Goal: Task Accomplishment & Management: Complete application form

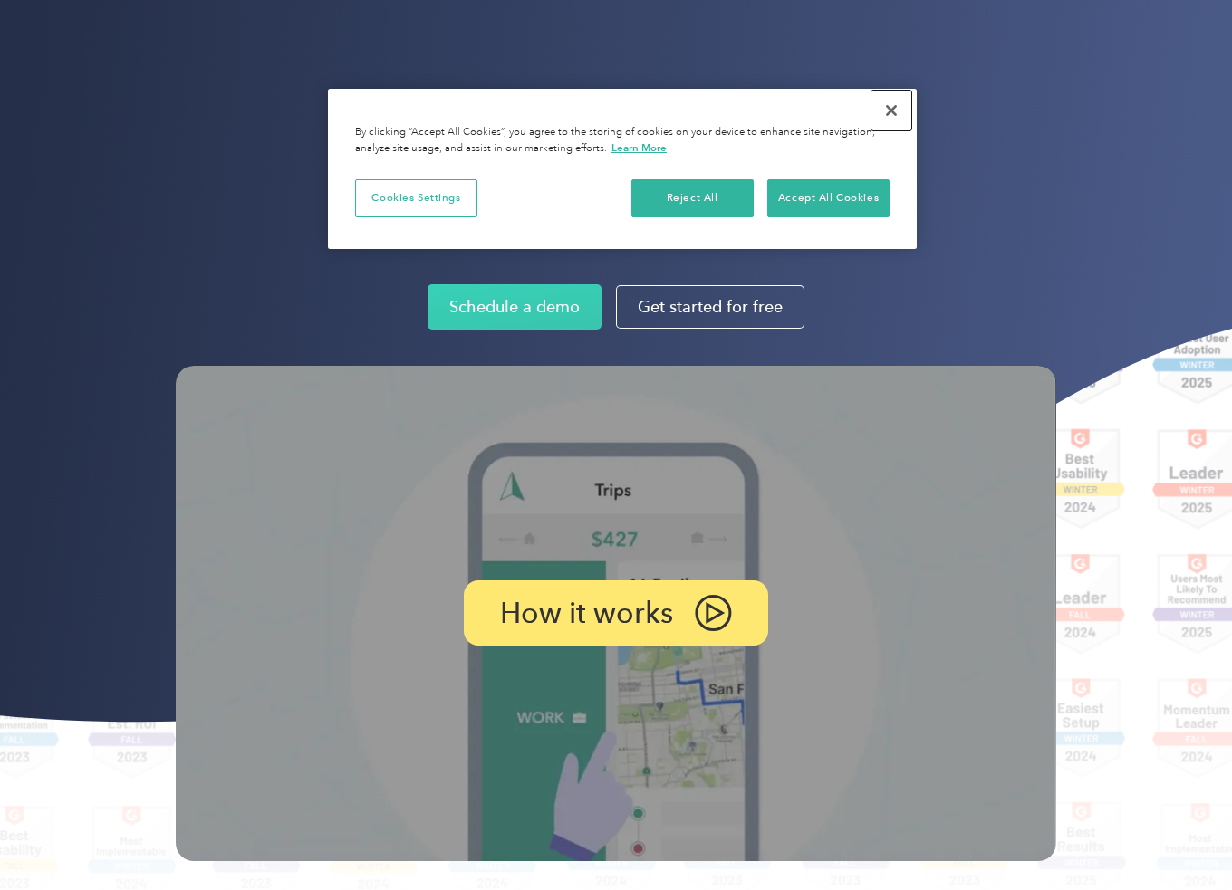
click at [898, 101] on button "Close" at bounding box center [891, 111] width 40 height 40
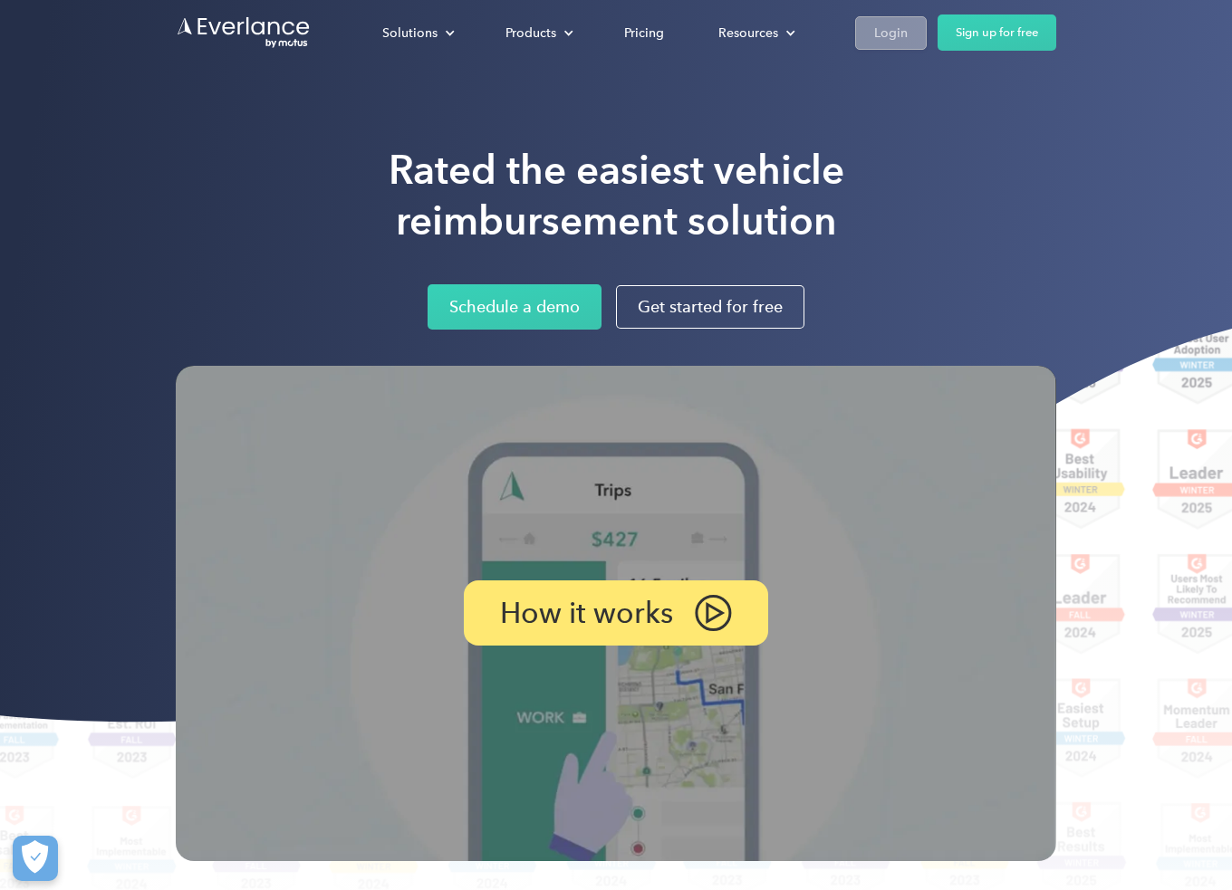
click at [907, 34] on link "Login" at bounding box center [891, 33] width 72 height 34
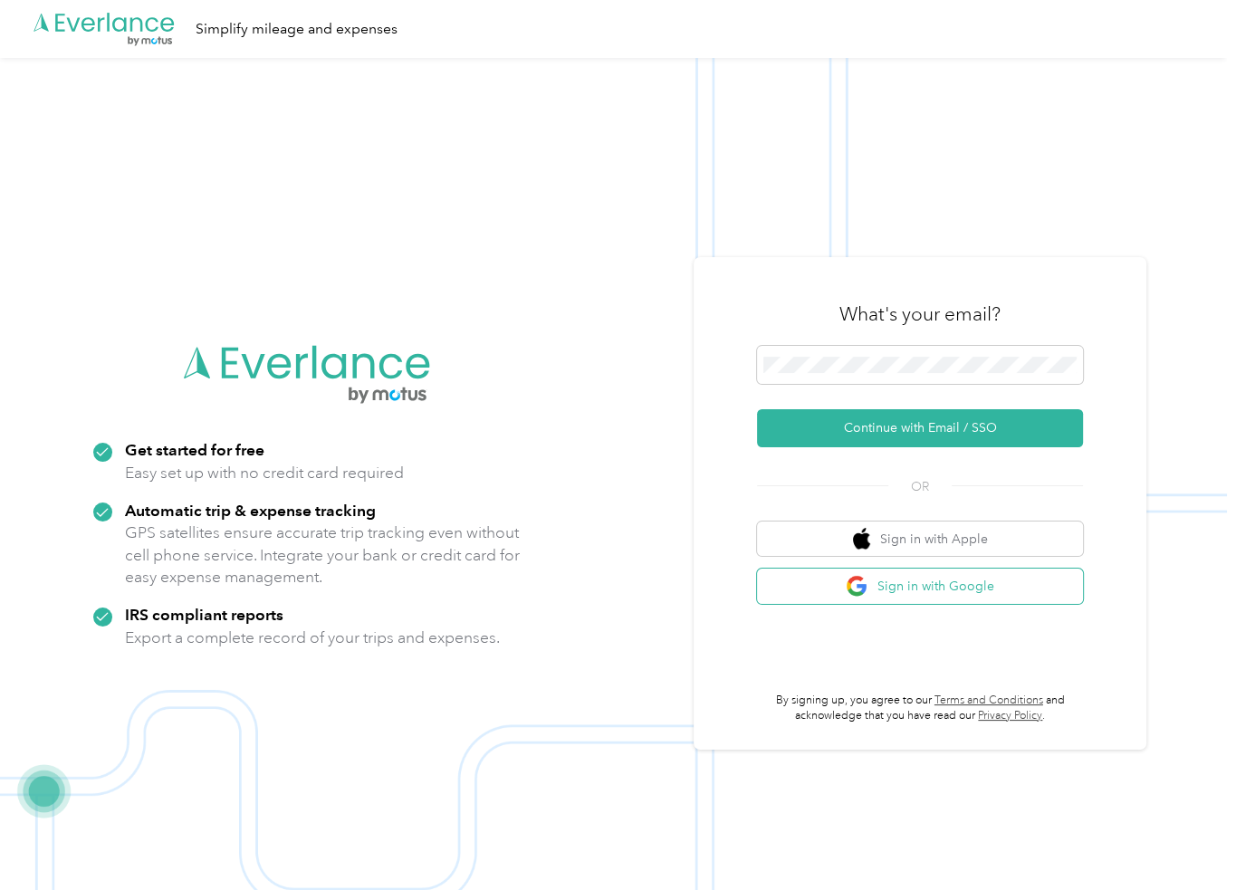
click at [956, 589] on button "Sign in with Google" at bounding box center [920, 586] width 326 height 35
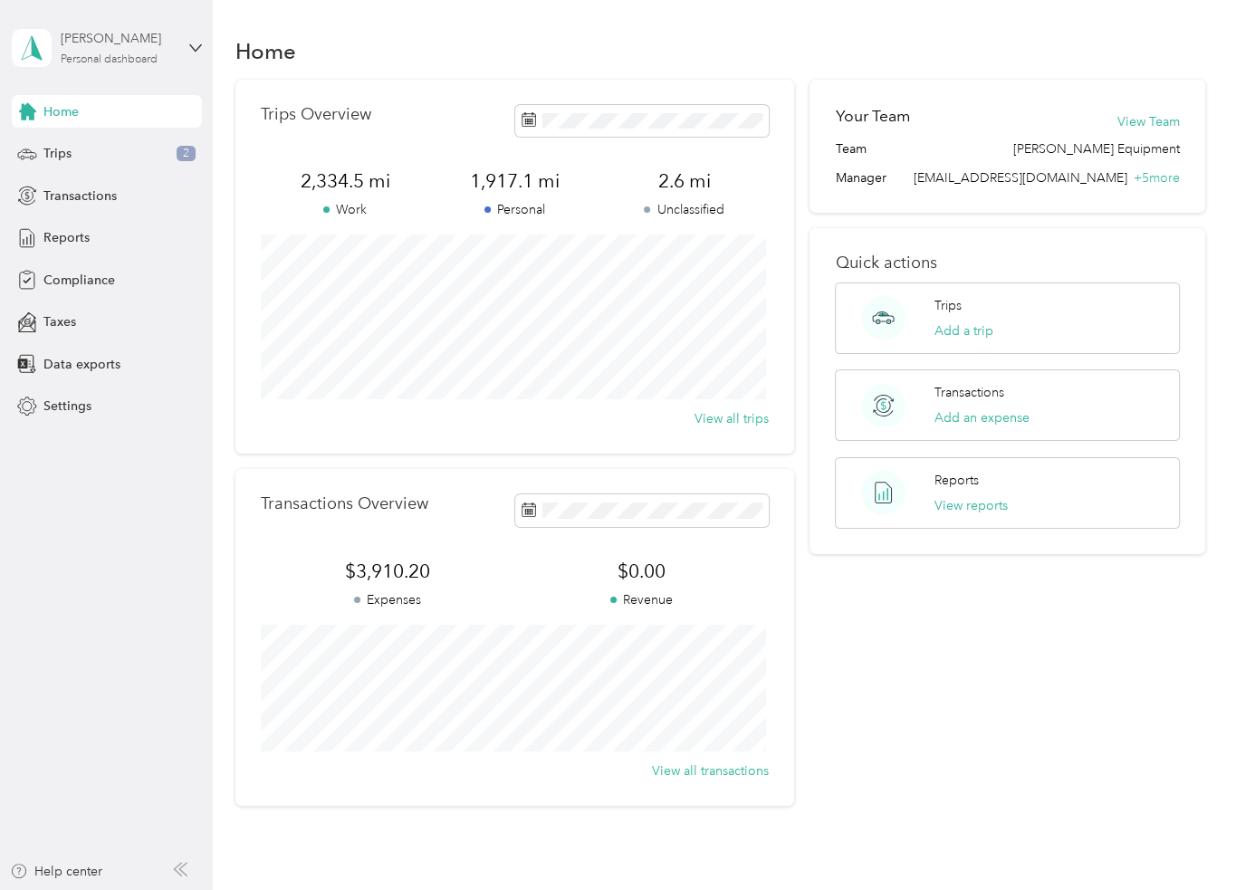
click at [149, 43] on div "[PERSON_NAME]" at bounding box center [117, 38] width 113 height 19
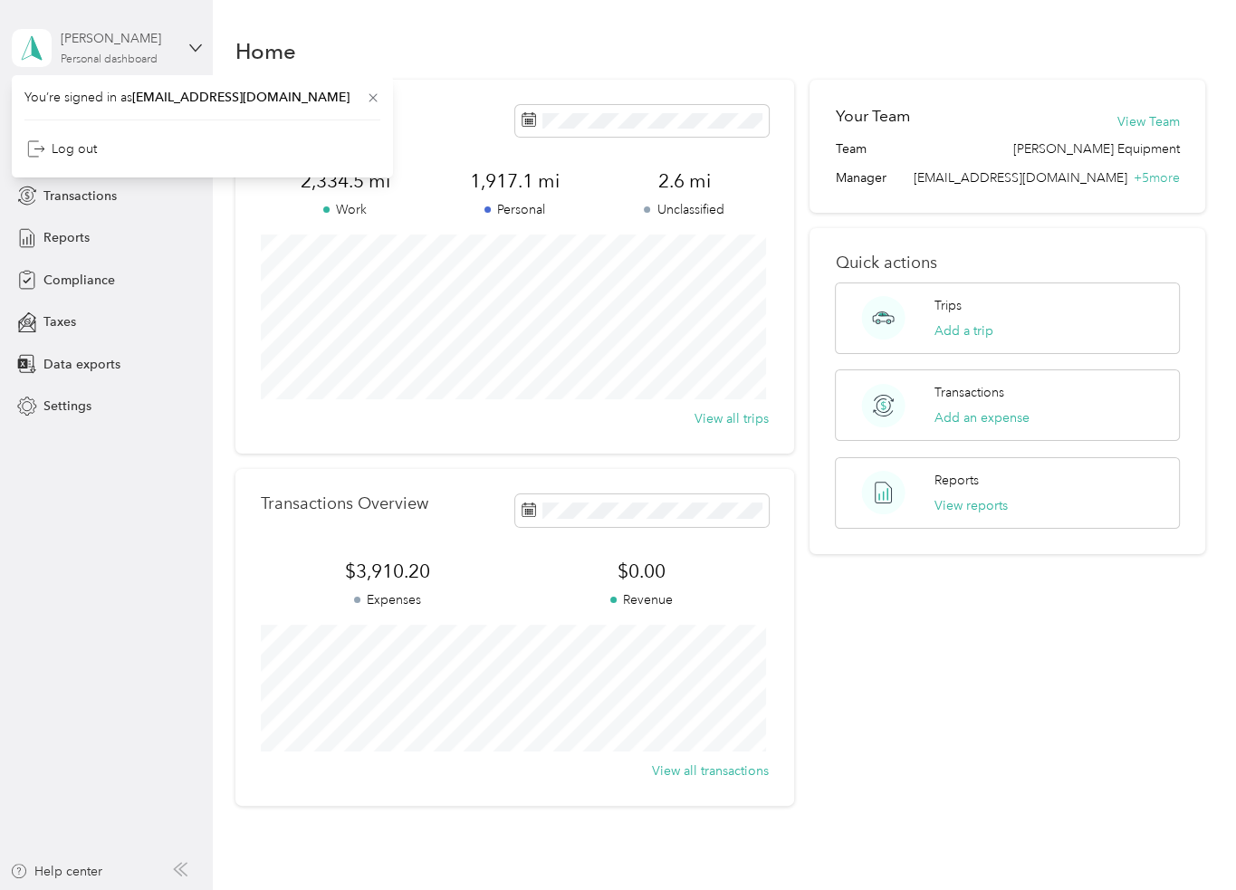
click at [149, 44] on div "[PERSON_NAME]" at bounding box center [117, 38] width 113 height 19
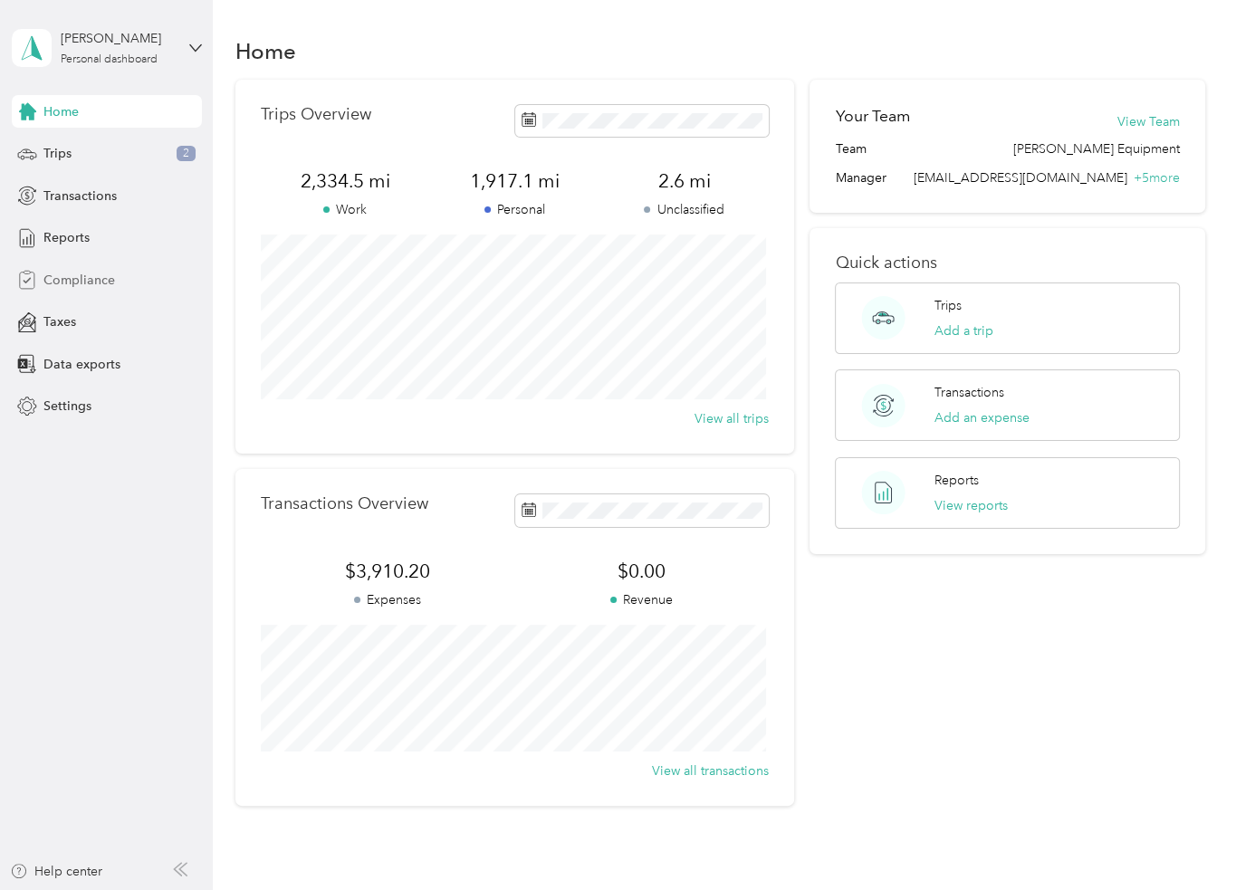
click at [86, 284] on span "Compliance" at bounding box center [79, 280] width 72 height 19
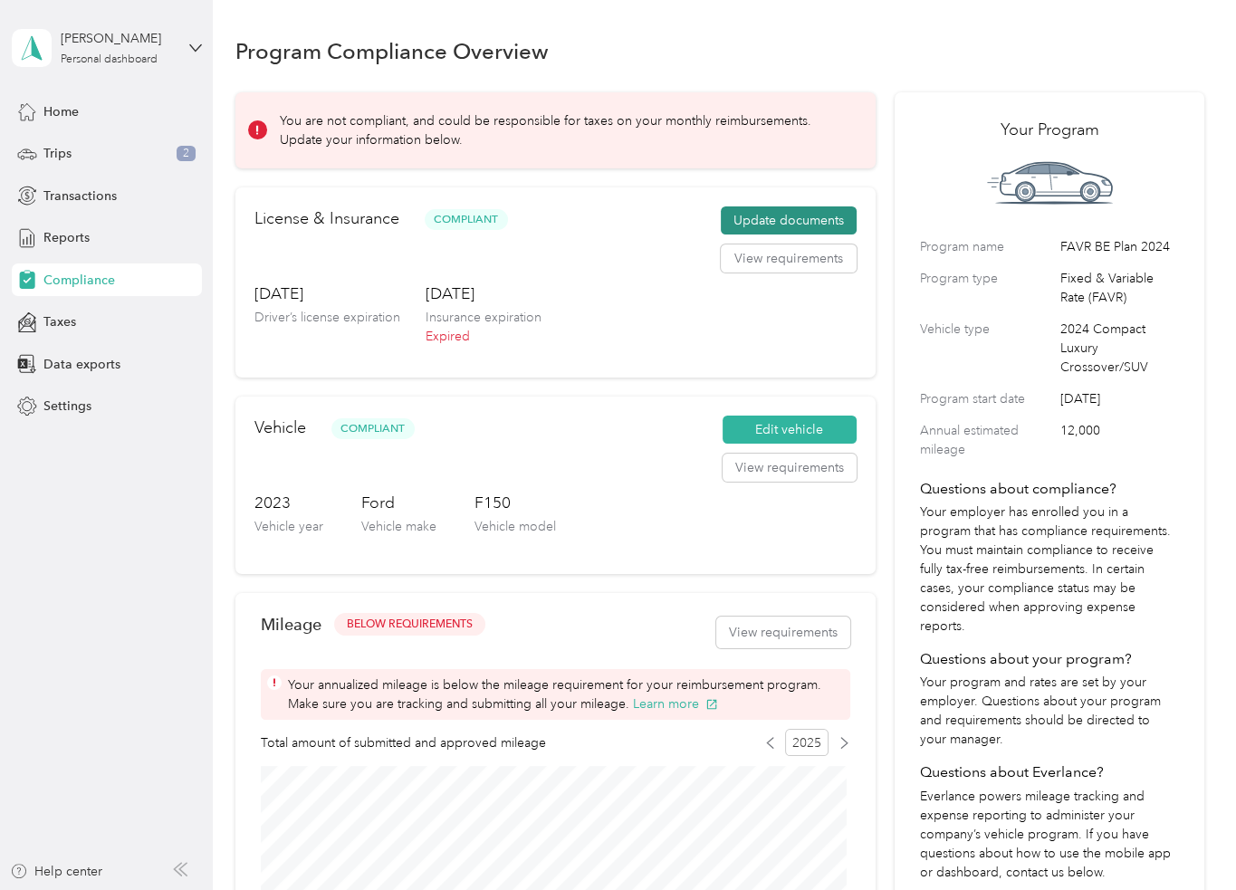
click at [809, 216] on button "Update documents" at bounding box center [789, 221] width 136 height 29
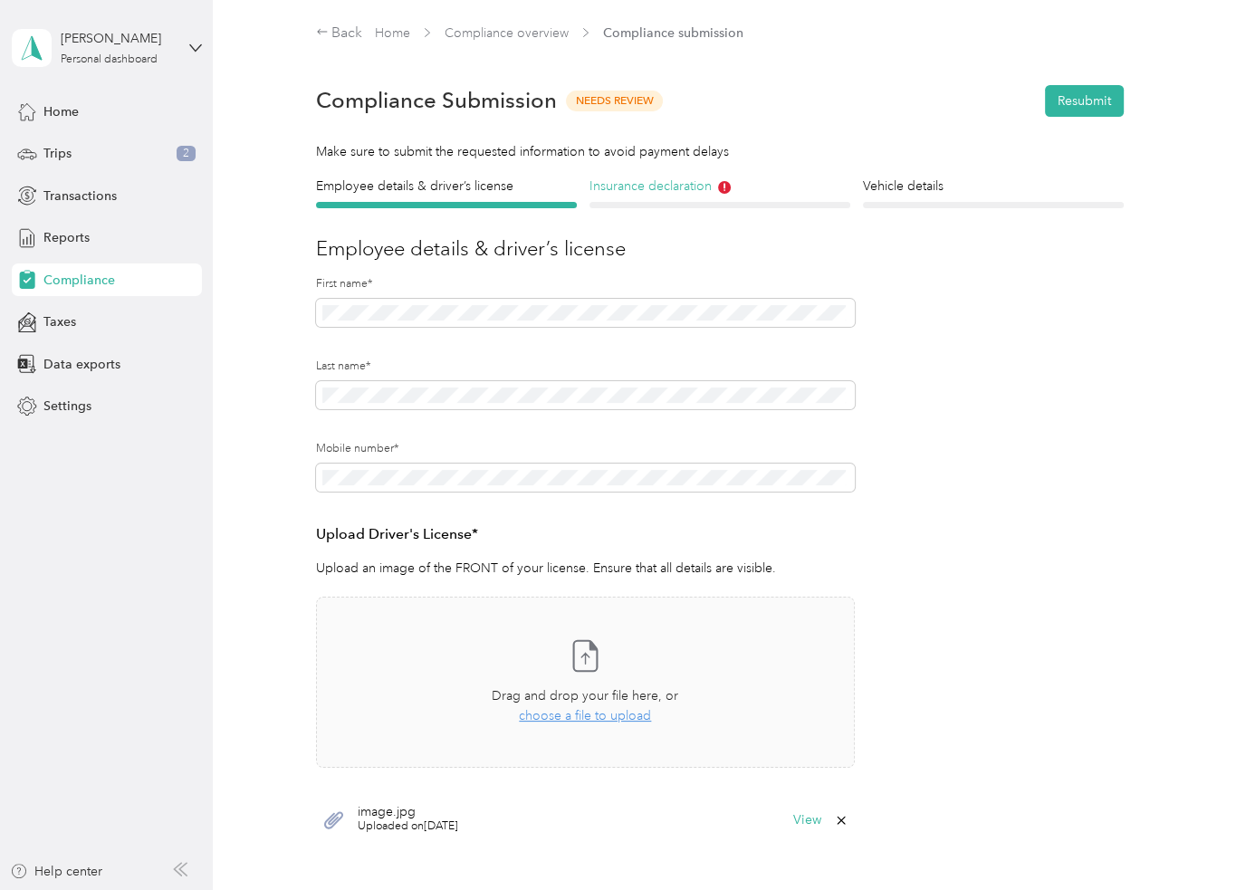
click at [632, 189] on h4 "Insurance declaration" at bounding box center [720, 186] width 261 height 19
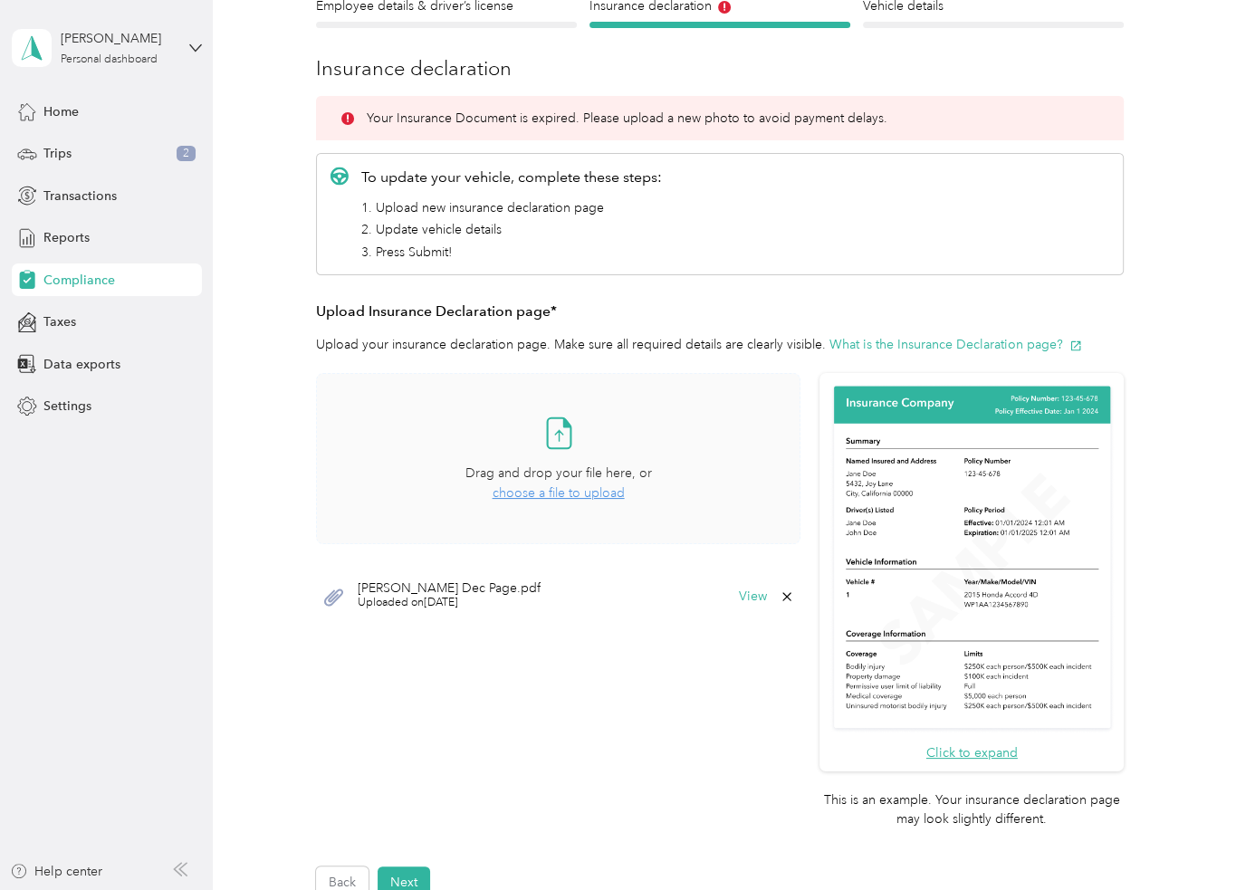
scroll to position [181, 0]
click at [544, 492] on span "choose a file to upload" at bounding box center [559, 492] width 132 height 15
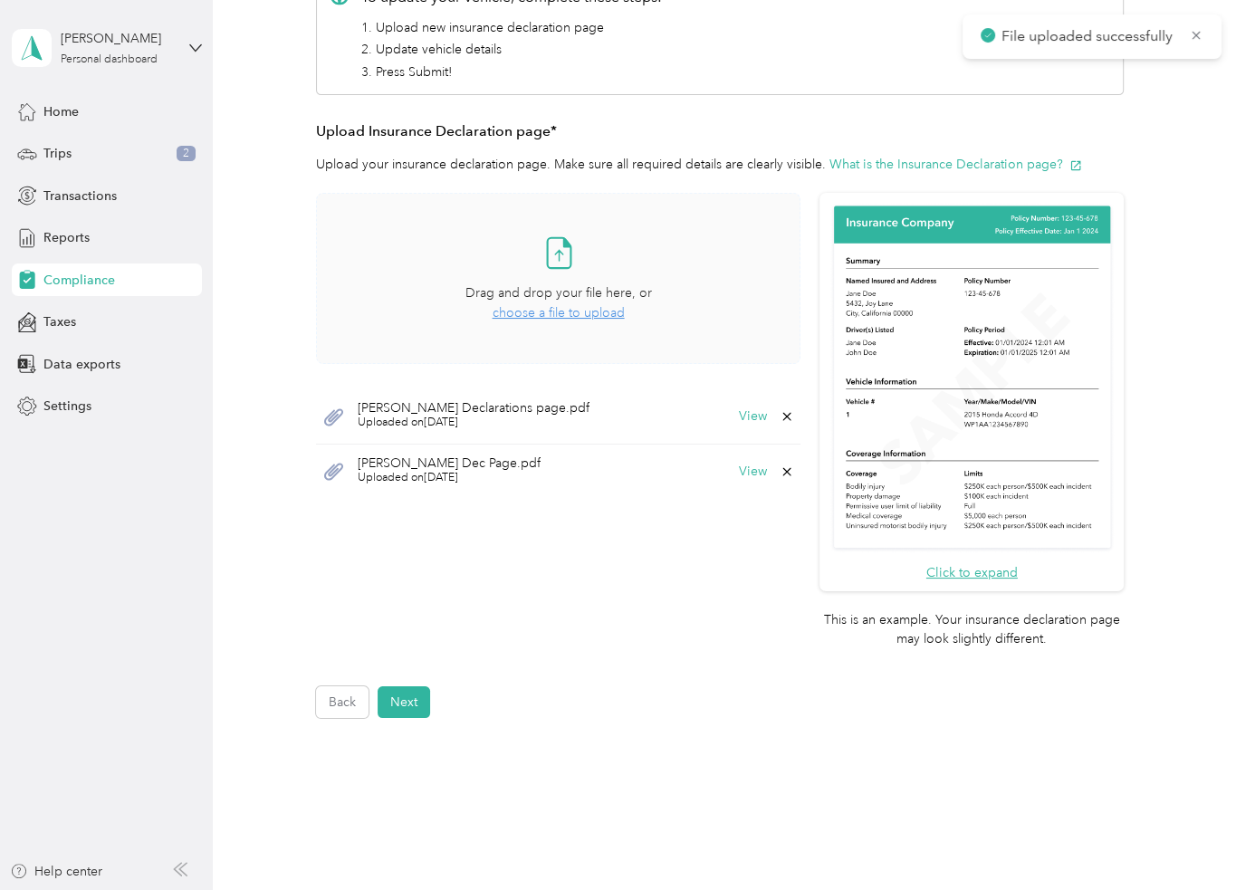
scroll to position [362, 0]
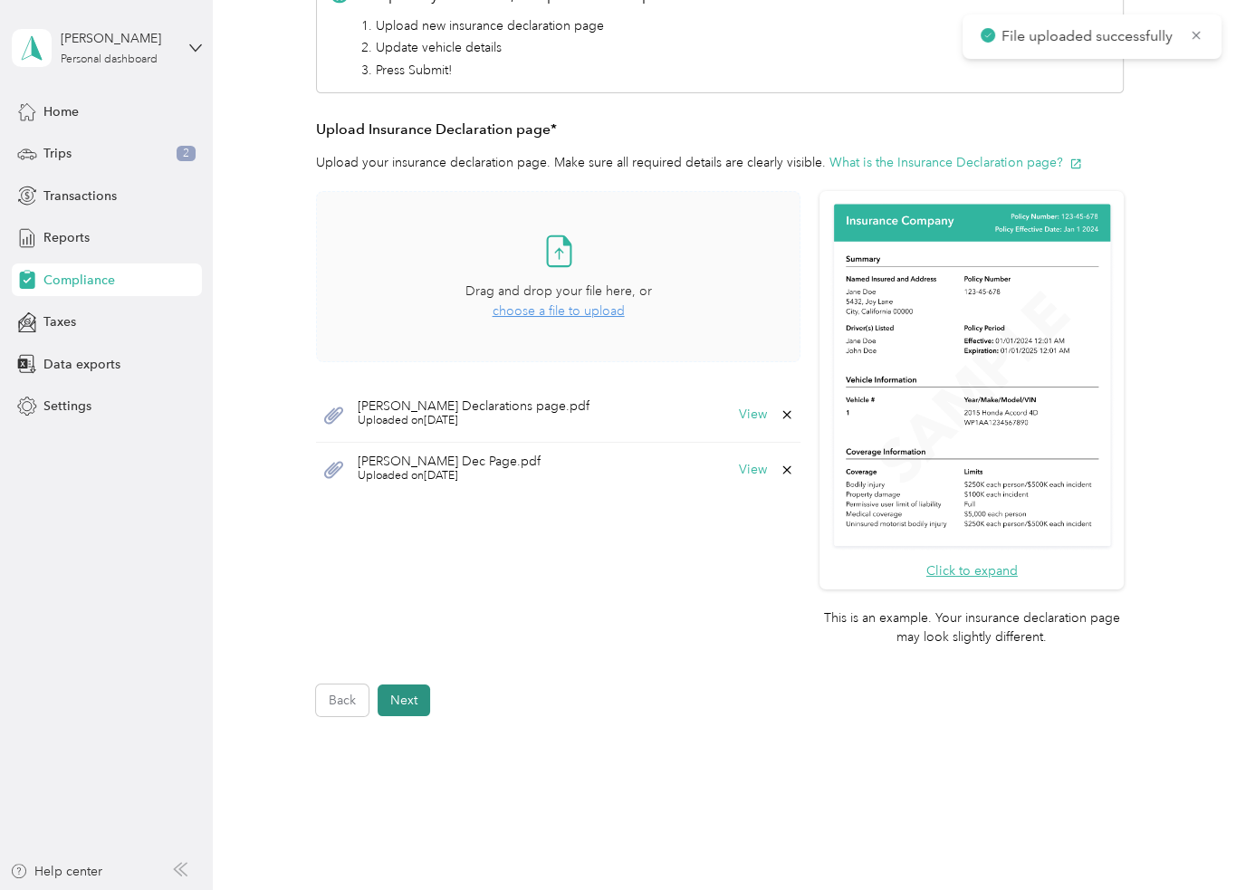
click at [415, 697] on button "Next" at bounding box center [404, 701] width 53 height 32
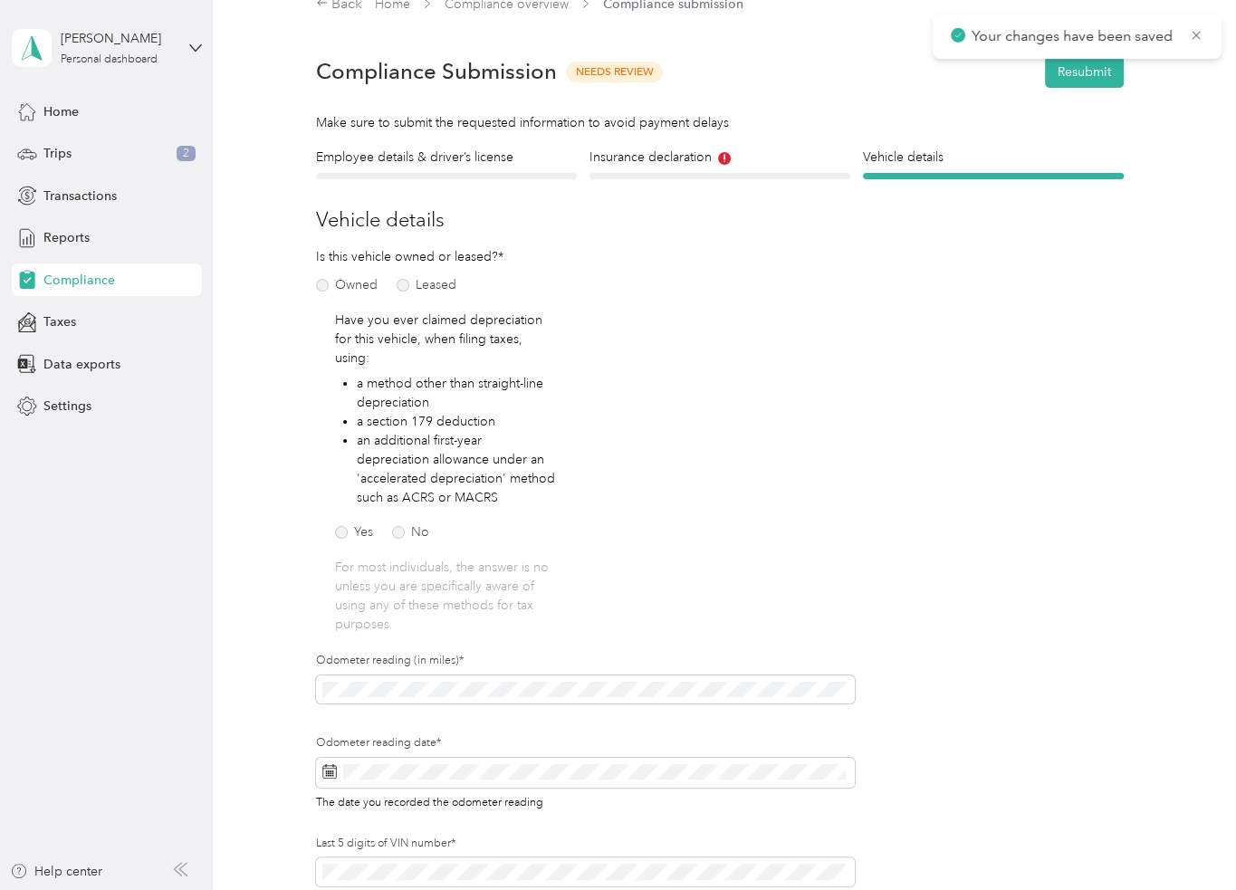
scroll to position [22, 0]
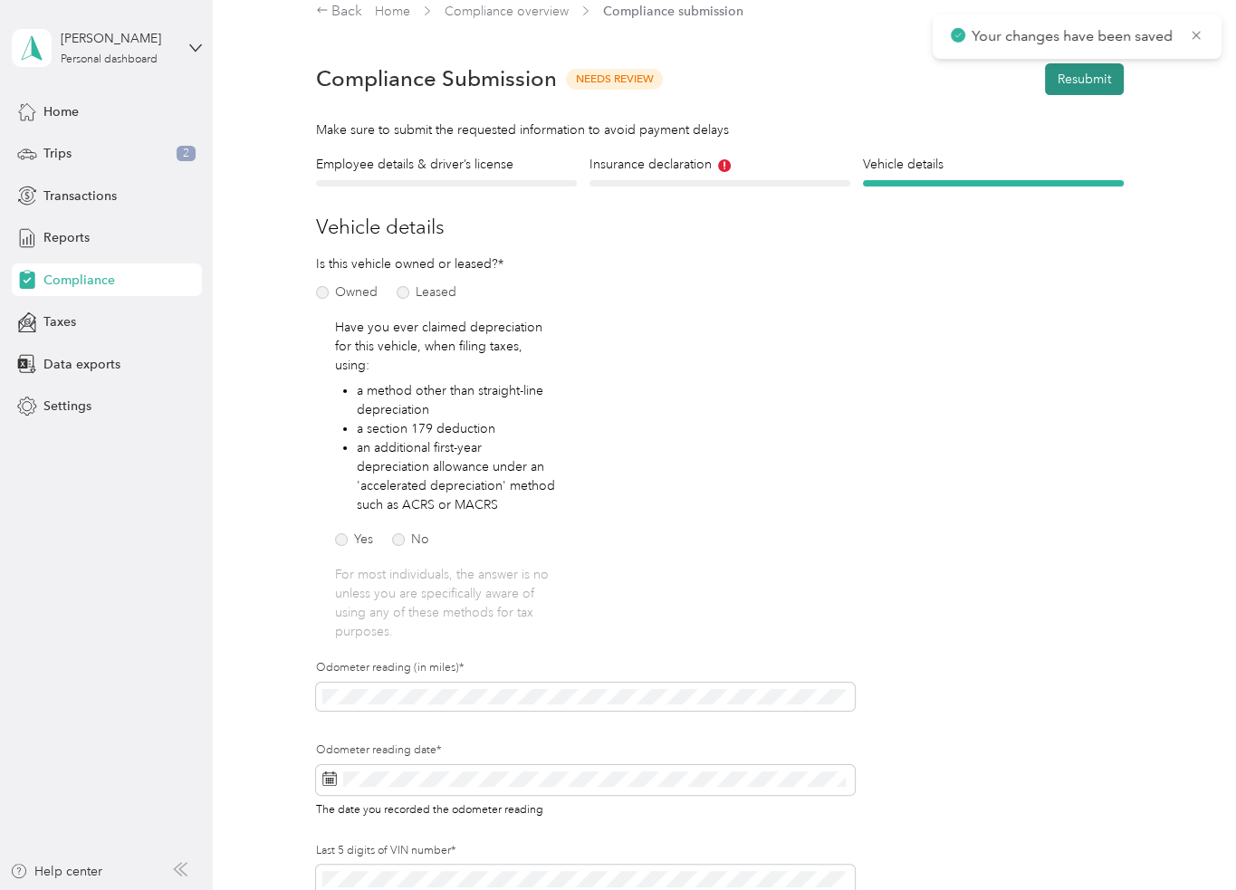
click at [1080, 72] on button "Resubmit" at bounding box center [1084, 79] width 79 height 32
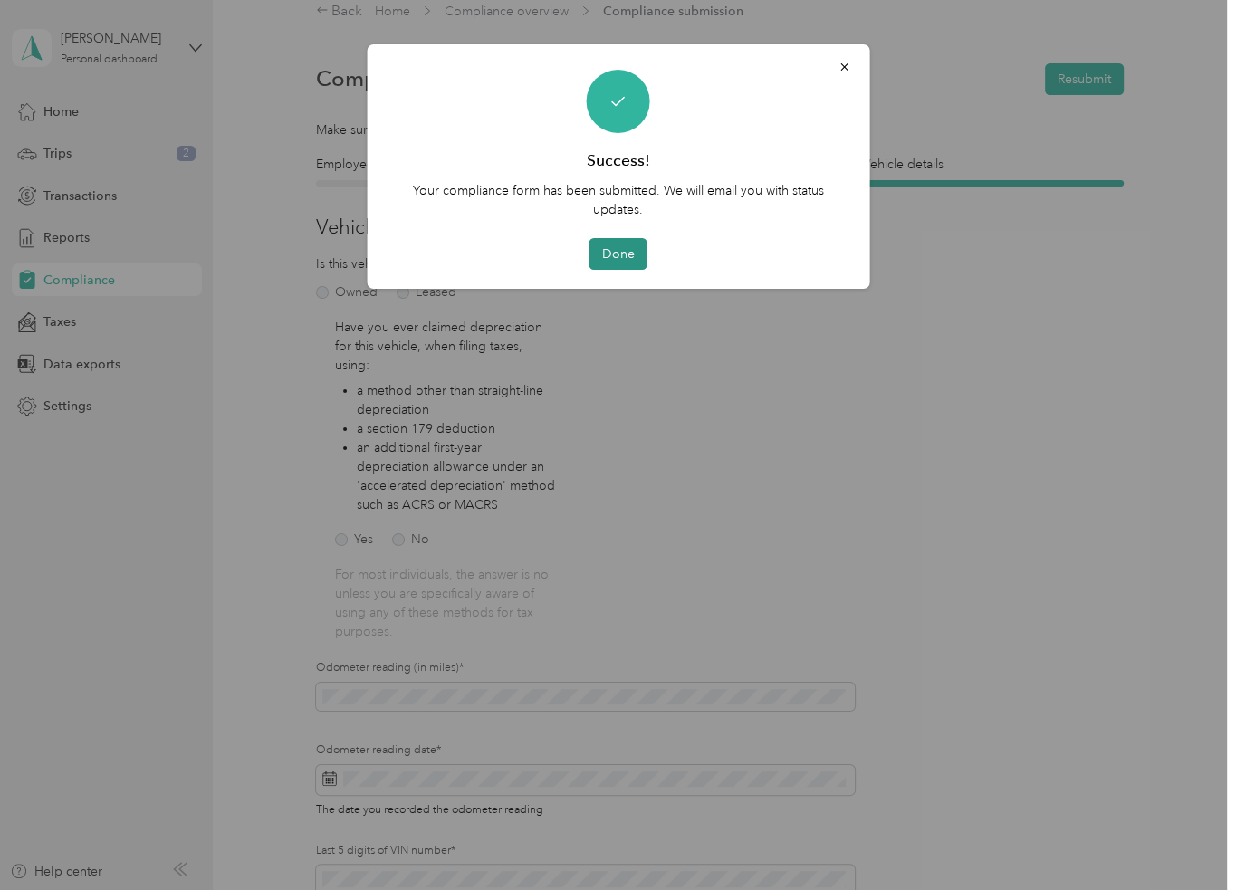
click at [620, 255] on button "Done" at bounding box center [619, 254] width 58 height 32
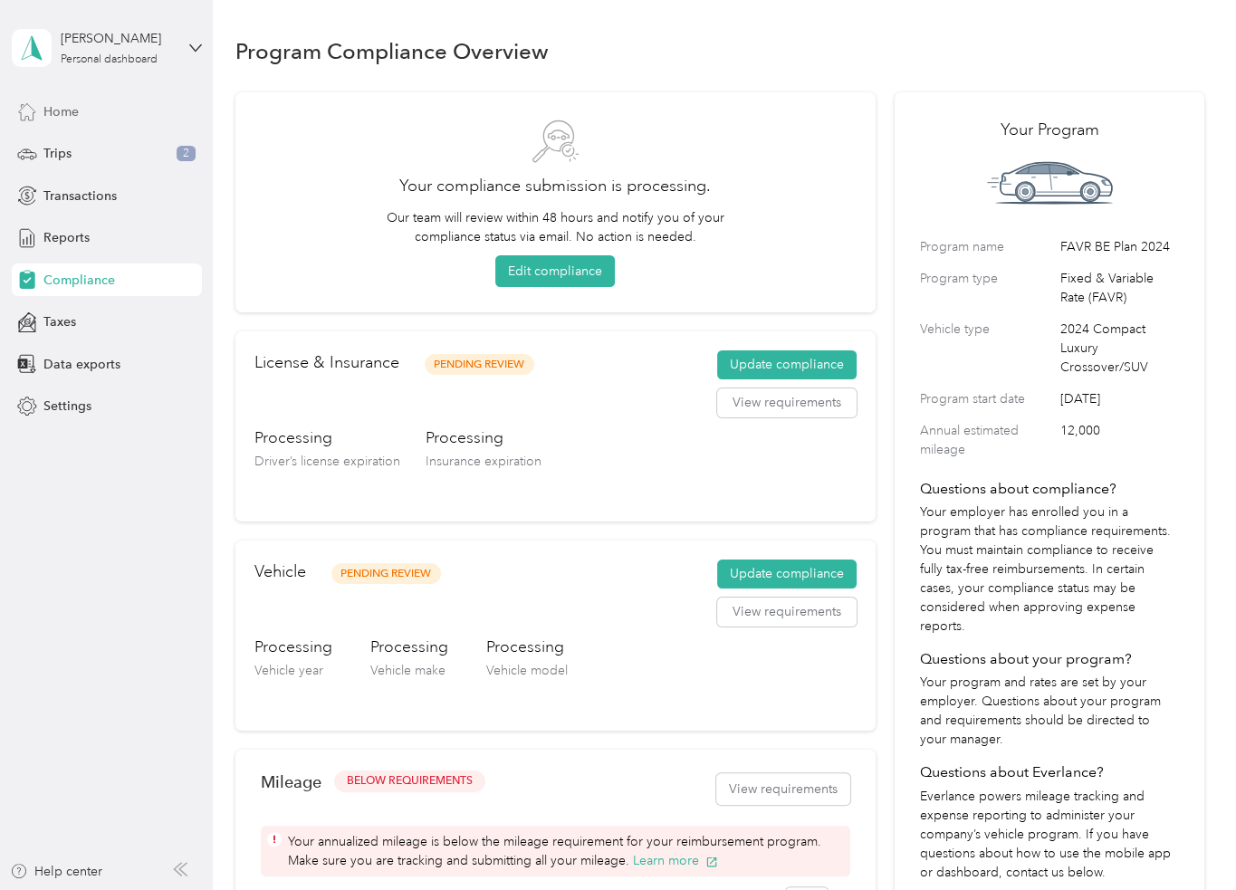
click at [108, 101] on div "Home" at bounding box center [107, 111] width 190 height 33
